Goal: Navigation & Orientation: Find specific page/section

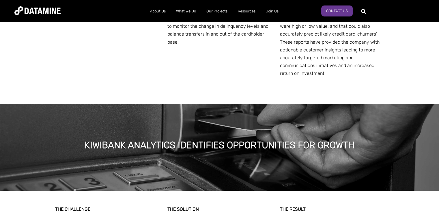
scroll to position [615, 0]
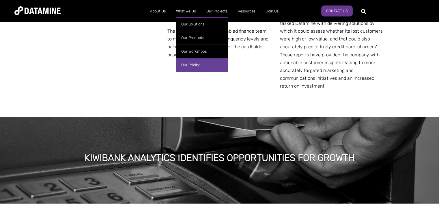
click at [191, 66] on link "Our Pricing" at bounding box center [202, 65] width 52 height 14
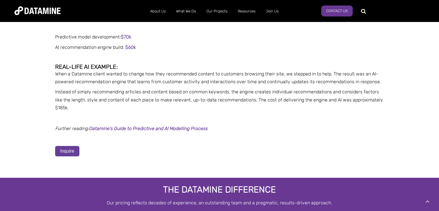
scroll to position [1842, 0]
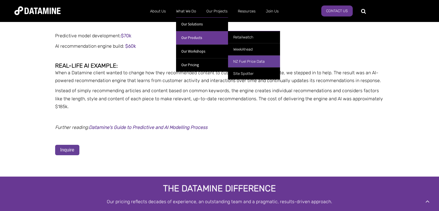
click at [248, 60] on link "NZ Fuel Price Data" at bounding box center [254, 61] width 52 height 12
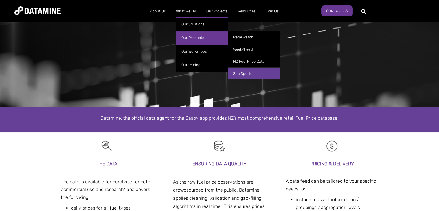
click at [248, 74] on link "Site Spotter" at bounding box center [254, 73] width 52 height 12
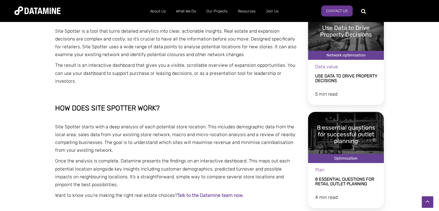
scroll to position [148, 0]
